Goal: Task Accomplishment & Management: Use online tool/utility

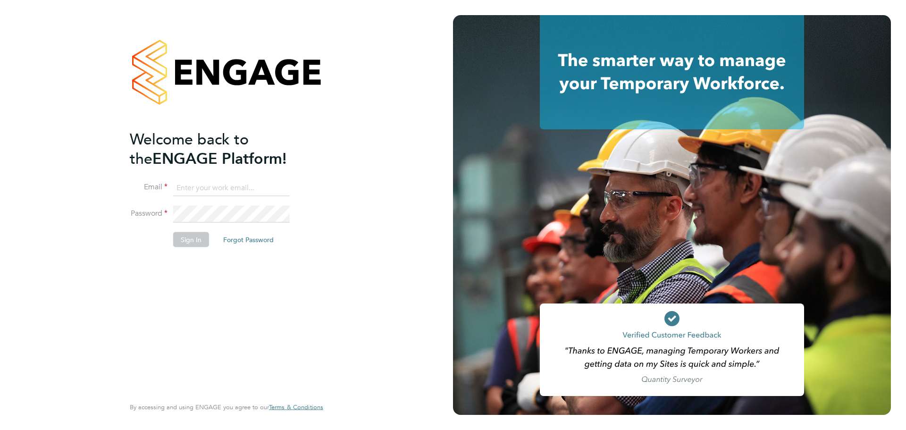
type input "[PERSON_NAME][EMAIL_ADDRESS][PERSON_NAME][DOMAIN_NAME]"
click at [196, 242] on button "Sign In" at bounding box center [191, 239] width 36 height 15
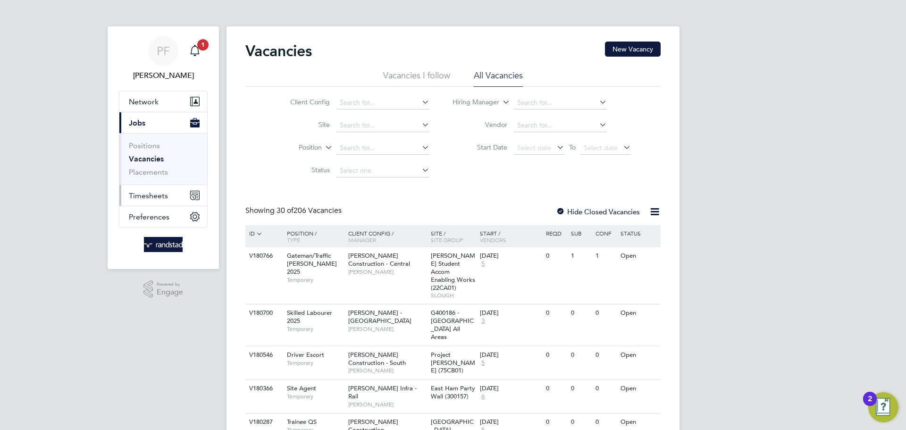
click at [154, 198] on span "Timesheets" at bounding box center [148, 195] width 39 height 9
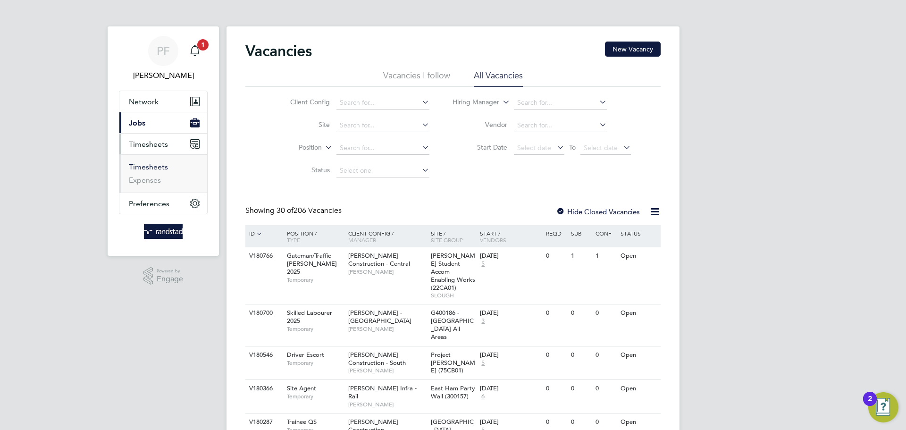
click at [156, 166] on link "Timesheets" at bounding box center [148, 166] width 39 height 9
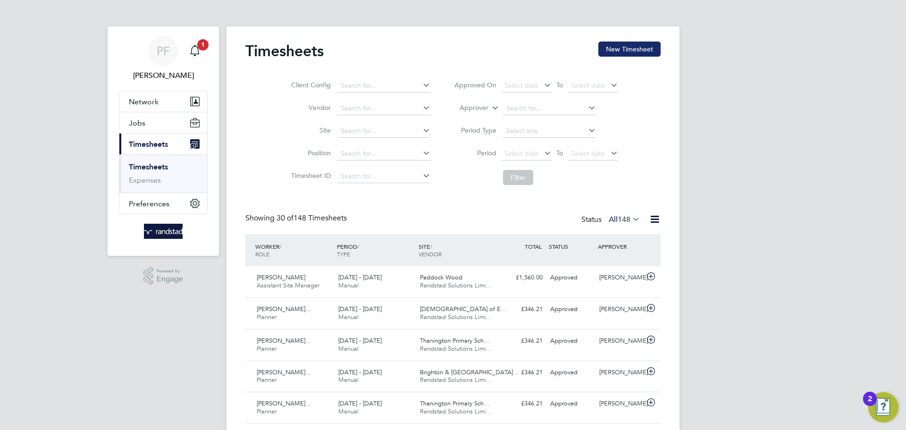
click at [600, 50] on button "New Timesheet" at bounding box center [629, 49] width 62 height 15
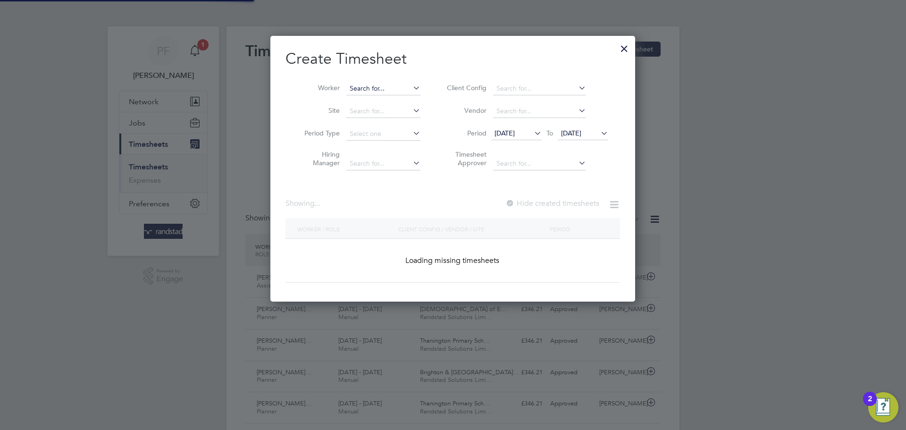
scroll to position [266, 365]
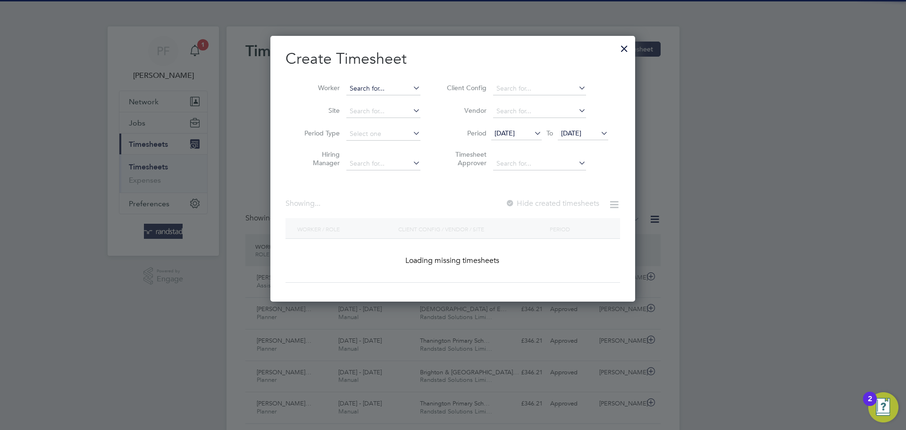
click at [399, 90] on input at bounding box center [383, 88] width 74 height 13
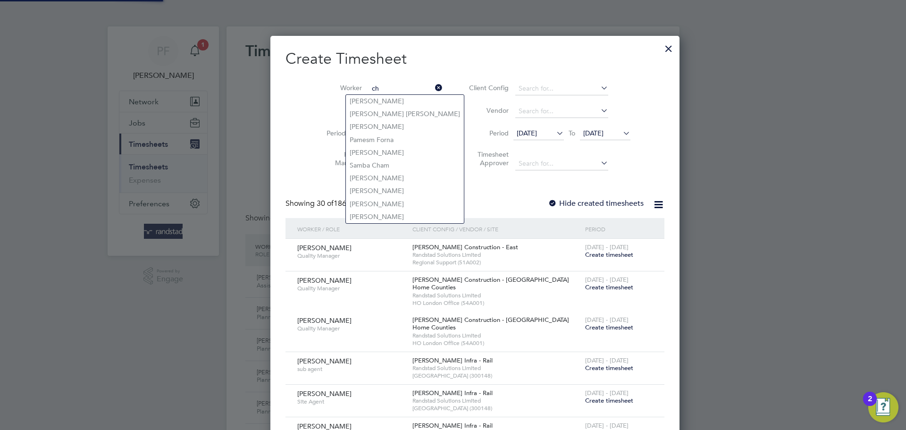
scroll to position [1933, 365]
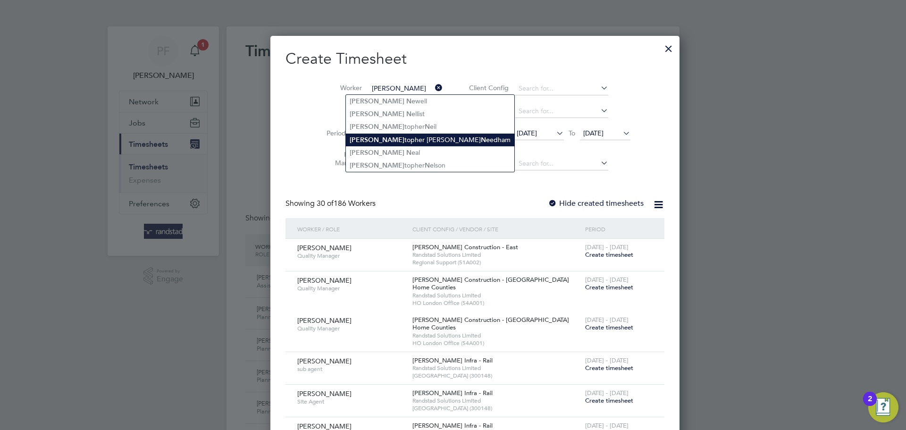
click at [395, 141] on li "[PERSON_NAME] [PERSON_NAME] edham" at bounding box center [430, 139] width 168 height 13
type input "[PERSON_NAME]"
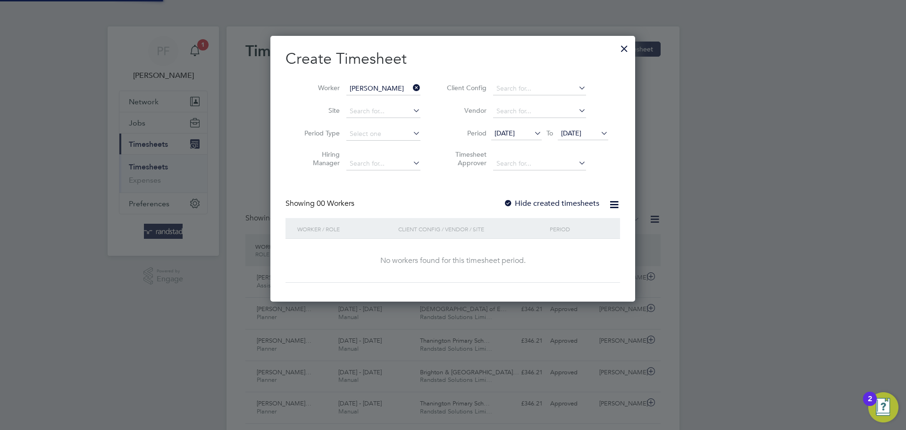
scroll to position [266, 365]
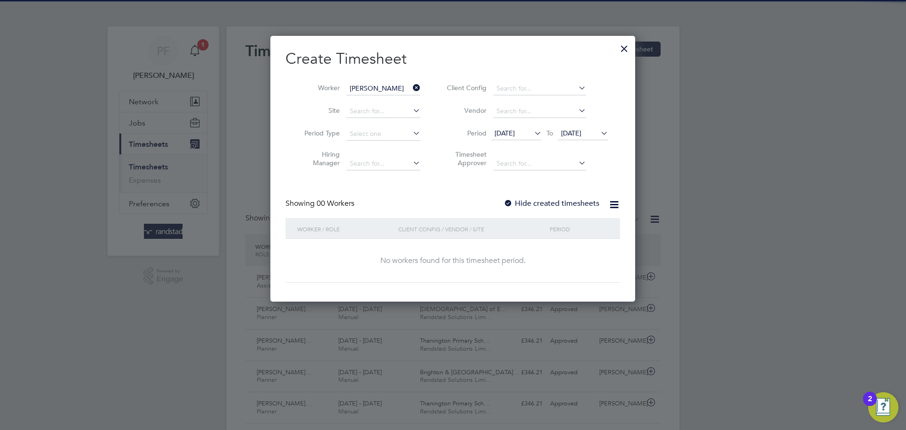
click at [511, 205] on div at bounding box center [507, 203] width 9 height 9
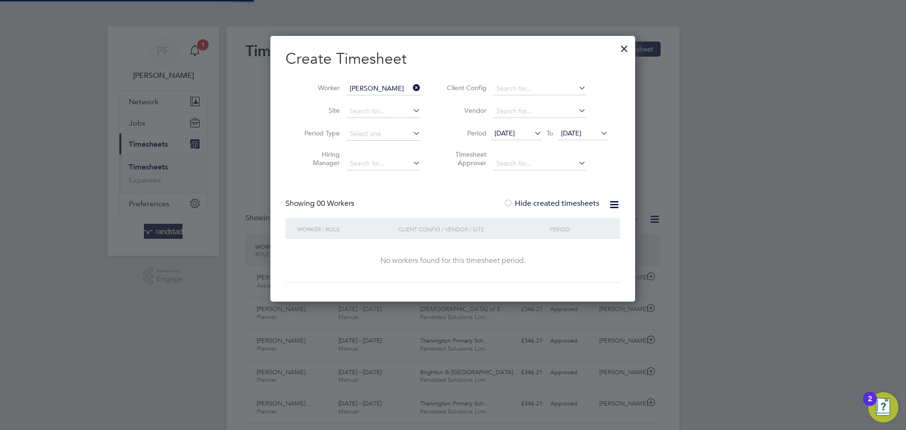
click at [511, 205] on div at bounding box center [507, 203] width 9 height 9
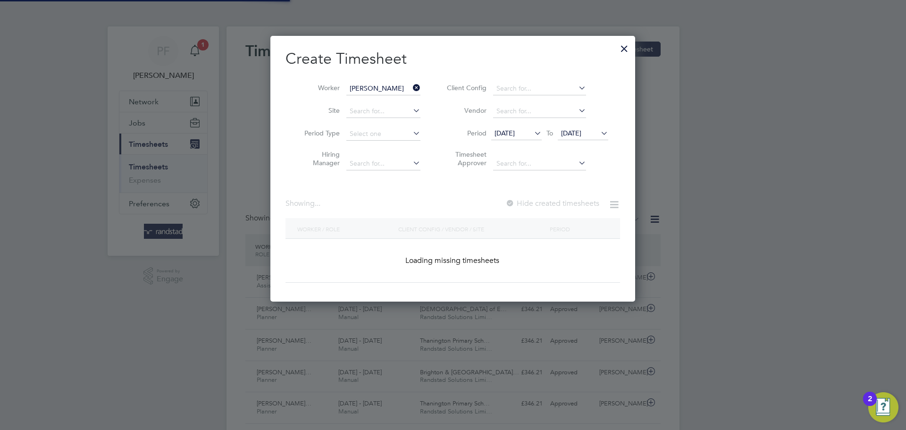
scroll to position [723, 365]
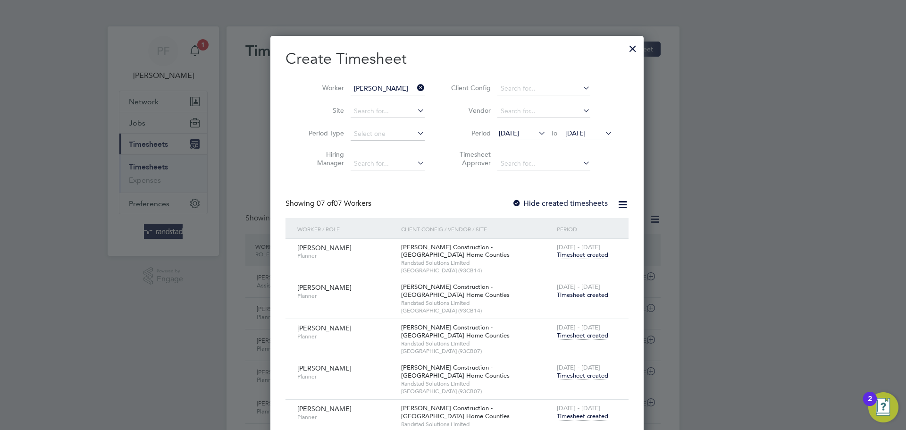
click at [589, 295] on span "Timesheet created" at bounding box center [582, 295] width 51 height 8
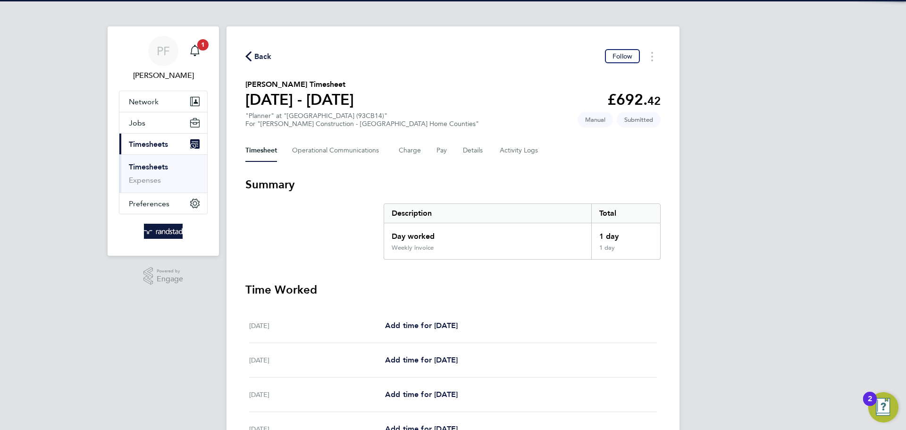
click at [252, 51] on span "Back" at bounding box center [258, 55] width 26 height 9
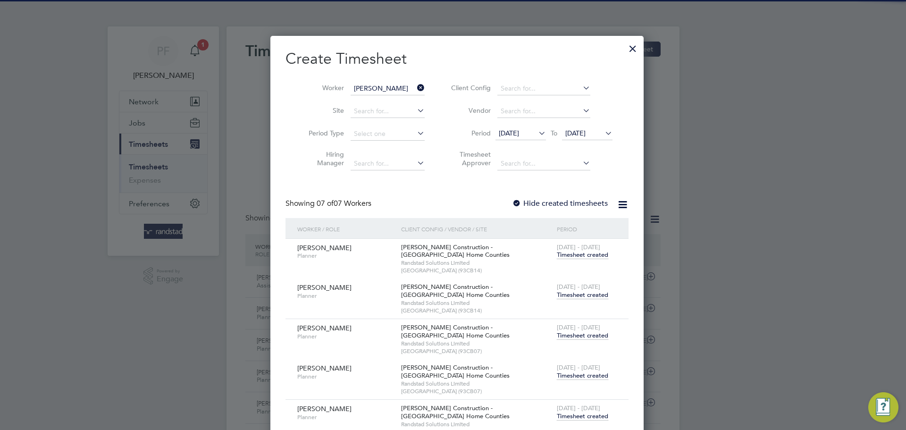
scroll to position [24, 82]
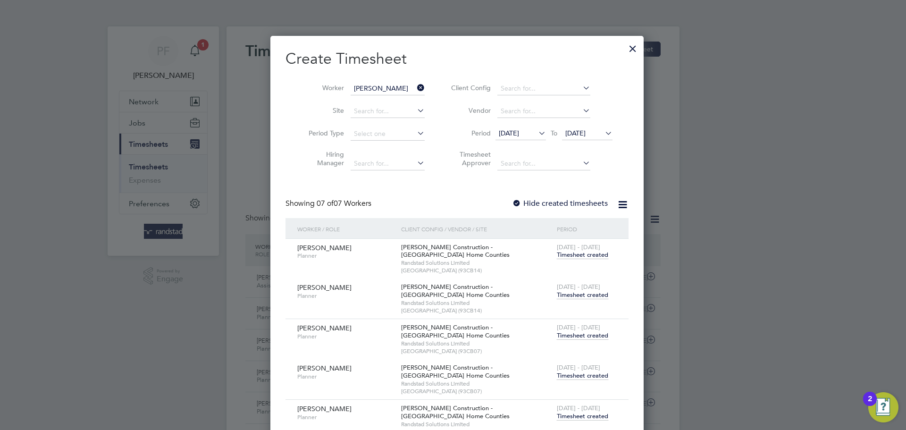
click at [415, 86] on icon at bounding box center [415, 87] width 0 height 13
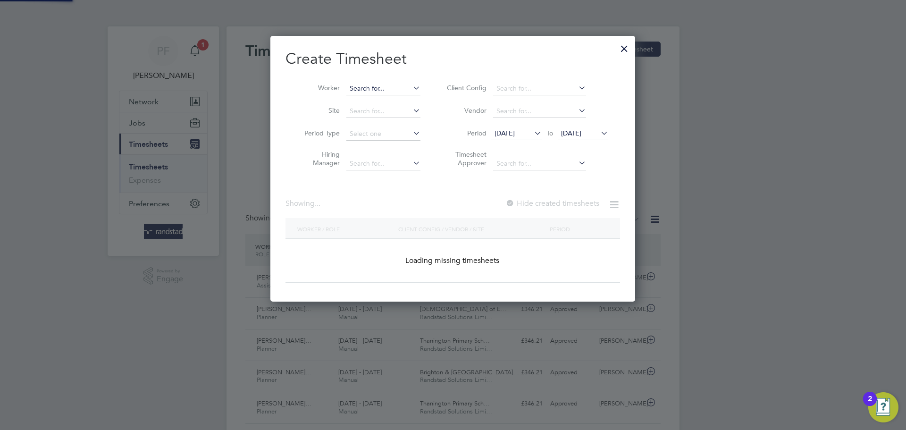
click at [375, 87] on input at bounding box center [383, 88] width 74 height 13
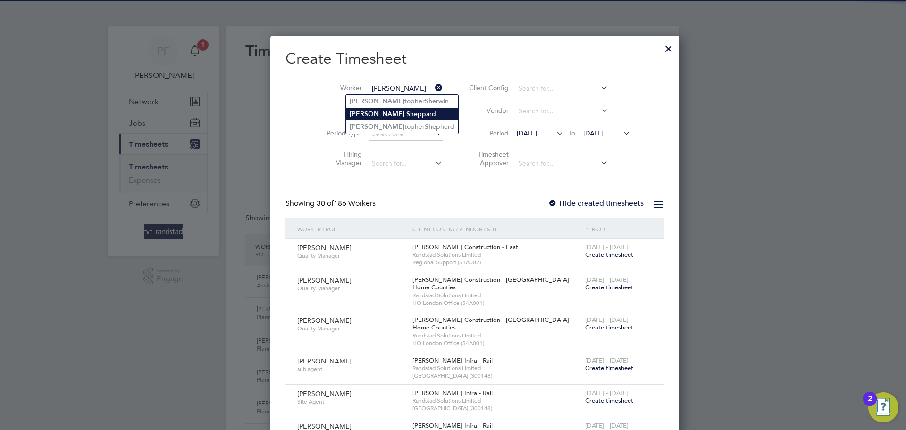
click at [385, 116] on li "[PERSON_NAME] She ppard" at bounding box center [402, 114] width 112 height 13
type input "[PERSON_NAME]"
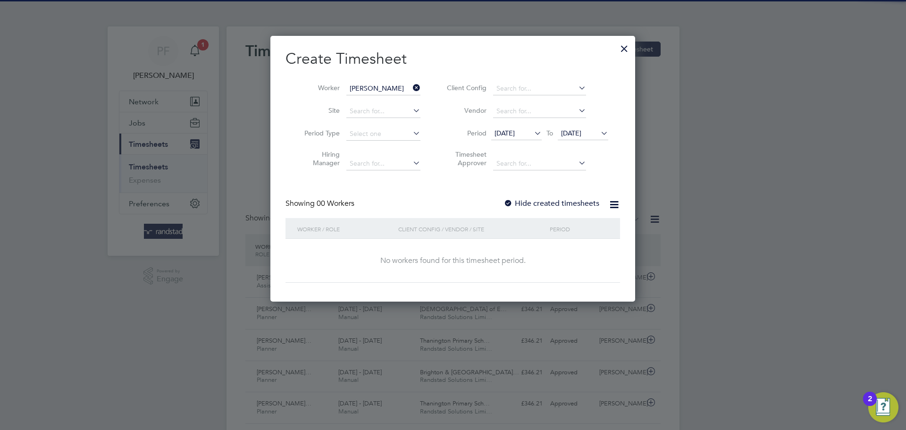
click at [507, 201] on div at bounding box center [507, 203] width 9 height 9
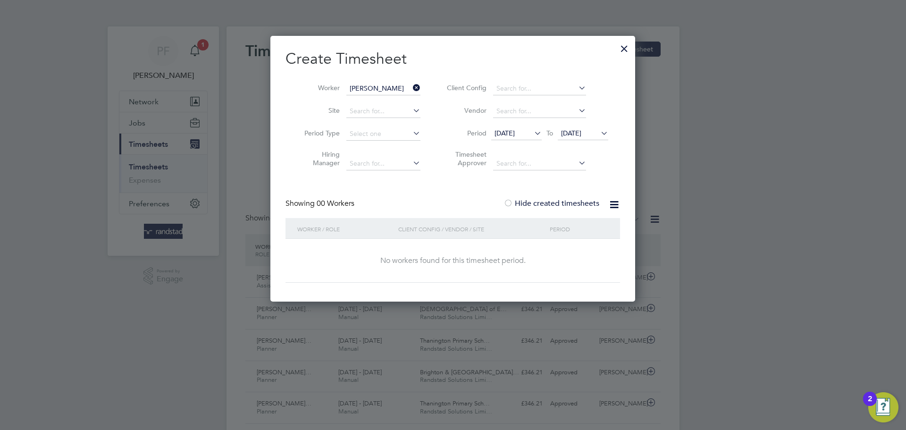
click at [507, 201] on div at bounding box center [507, 203] width 9 height 9
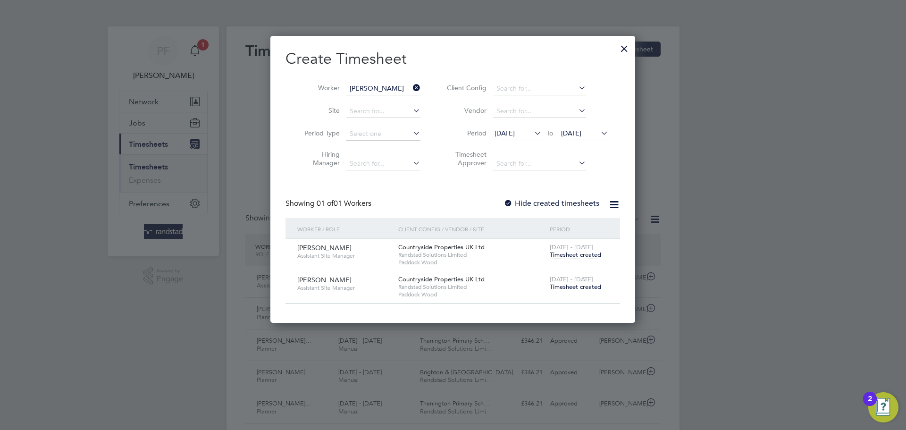
click at [556, 288] on span "Timesheet created" at bounding box center [574, 287] width 51 height 8
